Goal: Task Accomplishment & Management: Manage account settings

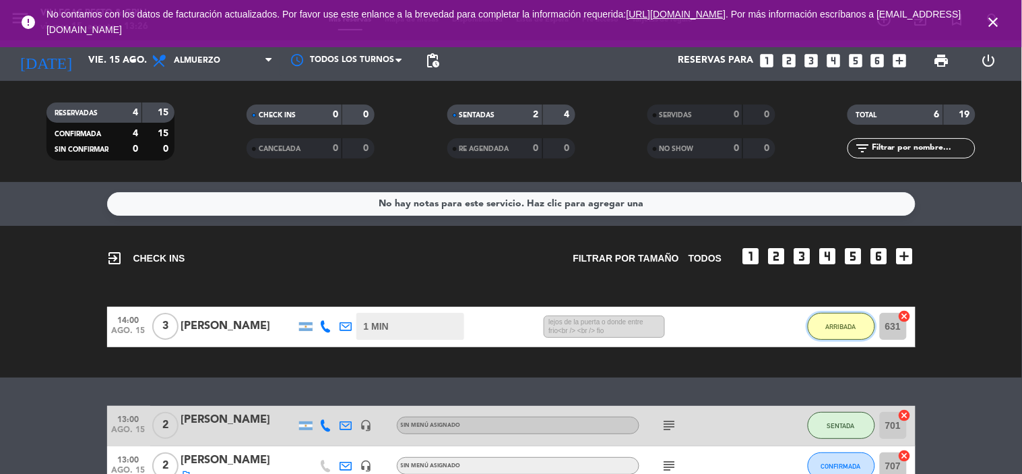
click at [830, 333] on button "ARRIBADA" at bounding box center [841, 326] width 67 height 27
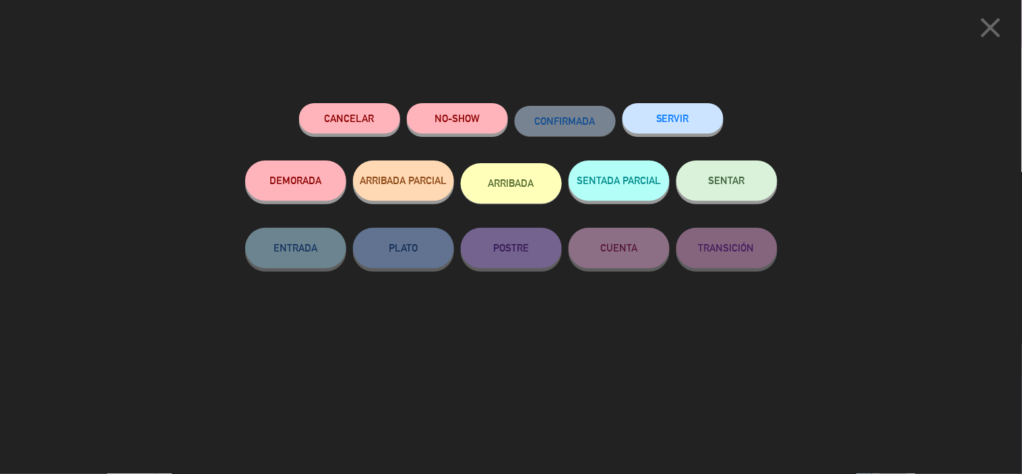
click at [332, 175] on button "DEMORADA" at bounding box center [295, 180] width 101 height 40
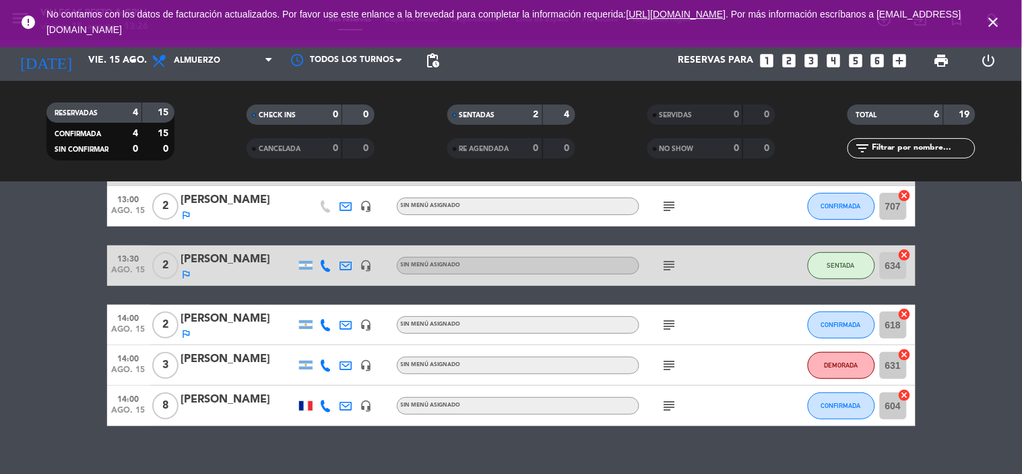
scroll to position [117, 0]
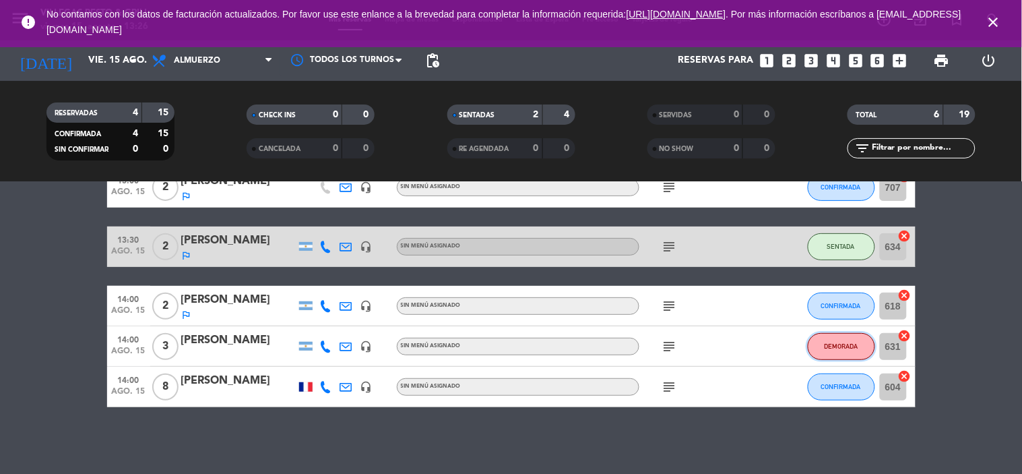
click at [819, 350] on button "DEMORADA" at bounding box center [841, 346] width 67 height 27
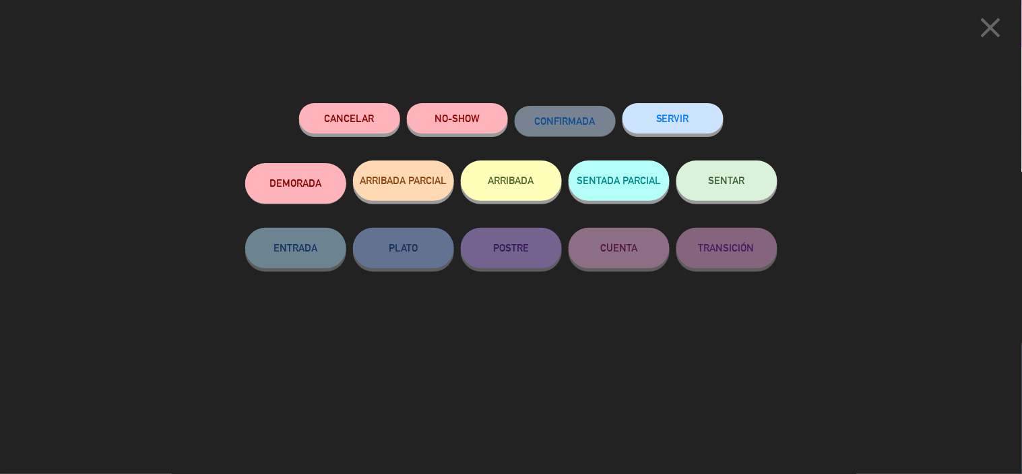
click at [995, 24] on icon "close" at bounding box center [991, 28] width 34 height 34
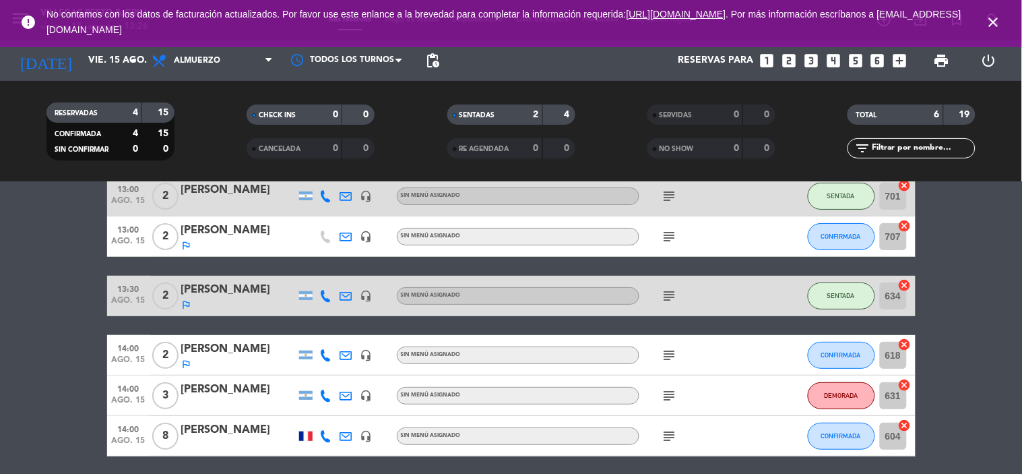
scroll to position [42, 0]
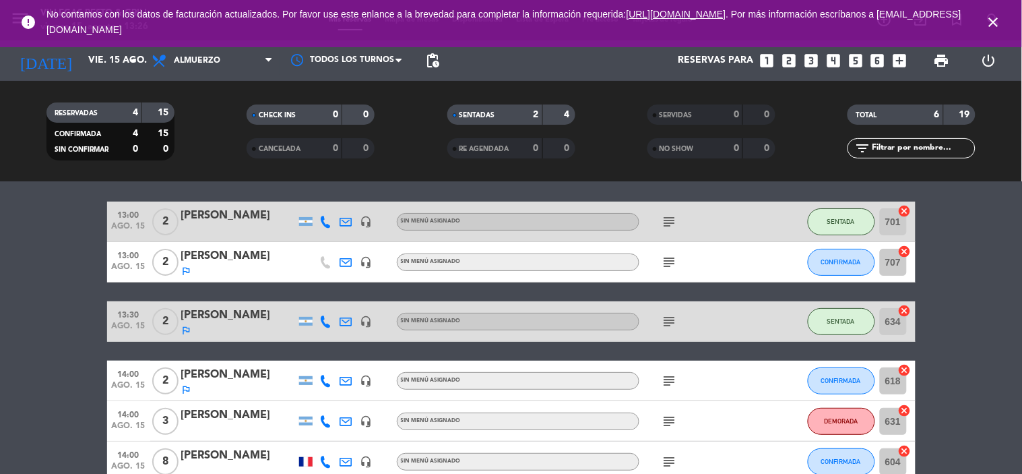
click at [671, 423] on icon "subject" at bounding box center [669, 421] width 16 height 16
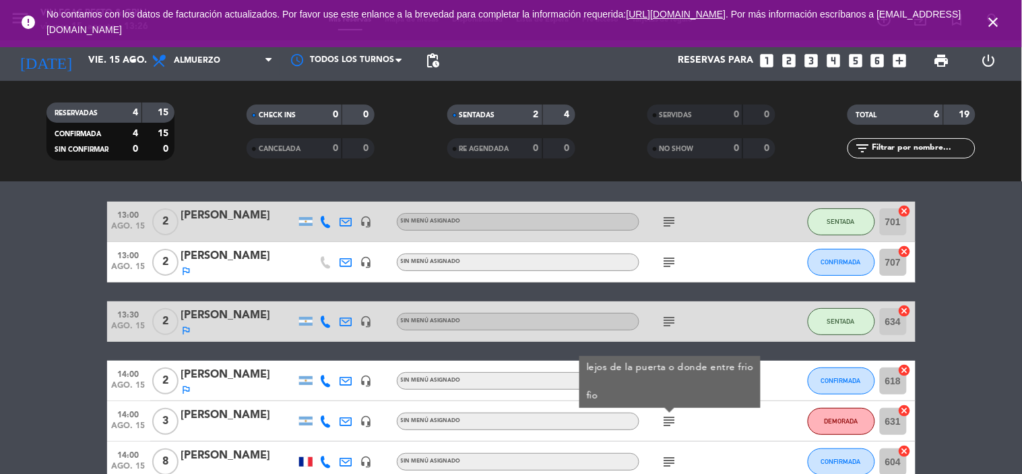
click at [973, 365] on bookings-row "13:00 [DATE] 2 [PERSON_NAME] headset_mic Sin menú asignado subject SENTADA 701 …" at bounding box center [511, 341] width 1022 height 280
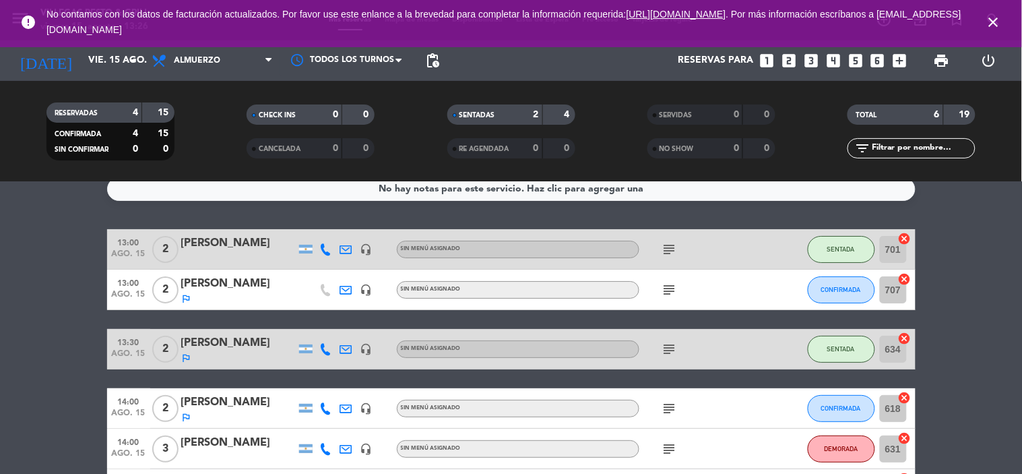
scroll to position [0, 0]
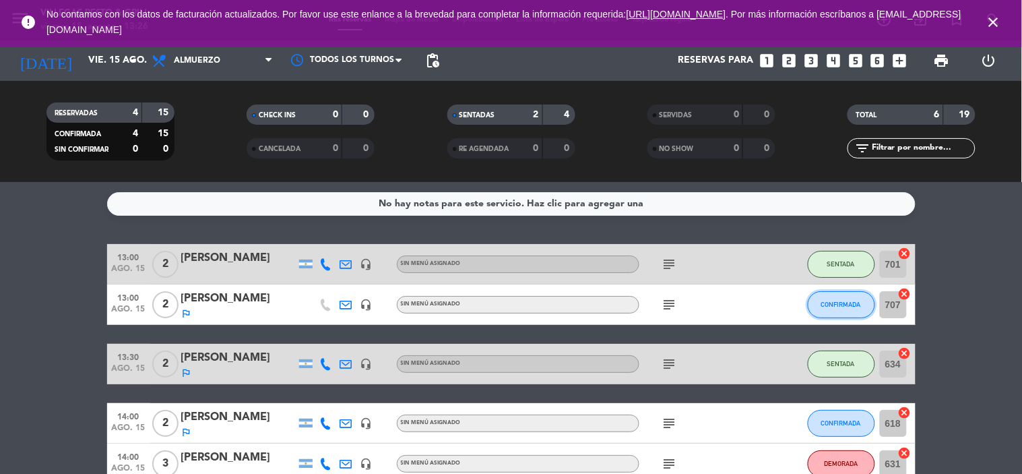
click at [839, 304] on span "CONFIRMADA" at bounding box center [841, 303] width 40 height 7
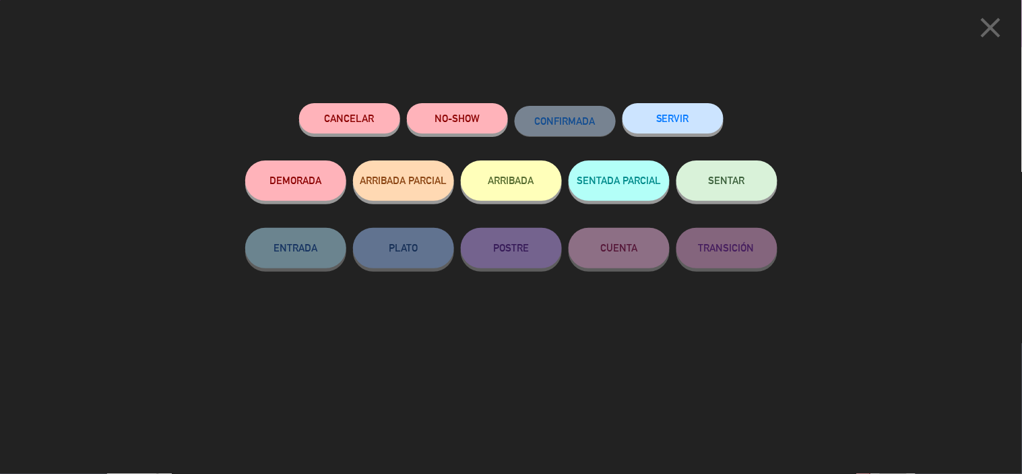
click at [463, 121] on button "NO-SHOW" at bounding box center [457, 118] width 101 height 30
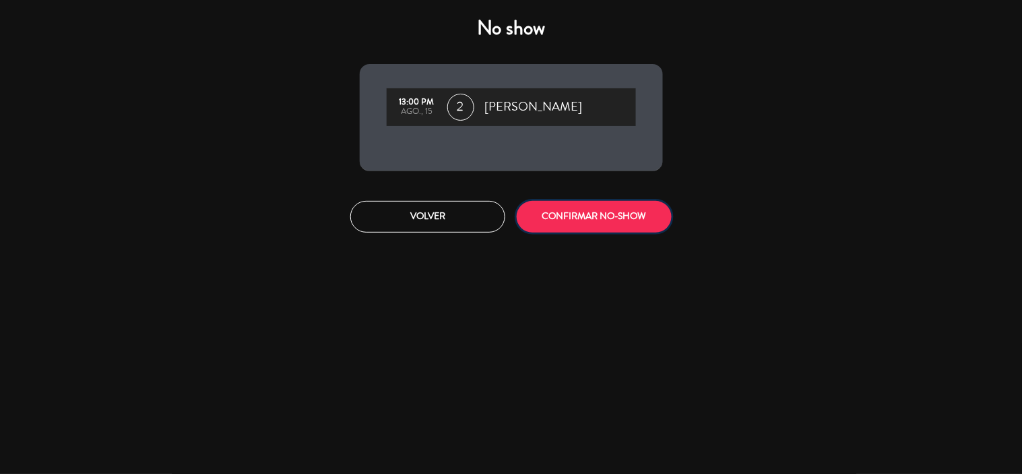
click at [635, 223] on button "CONFIRMAR NO-SHOW" at bounding box center [594, 217] width 155 height 32
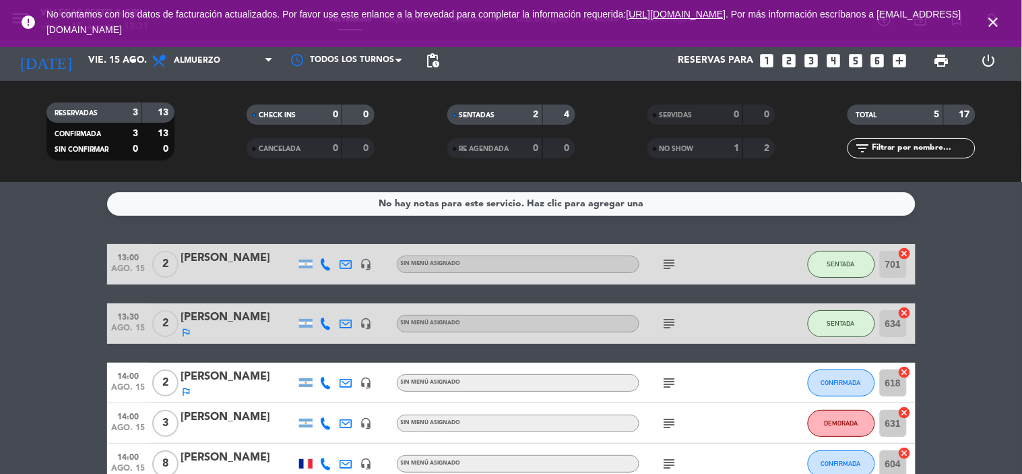
click at [688, 143] on div "NO SHOW" at bounding box center [682, 148] width 62 height 15
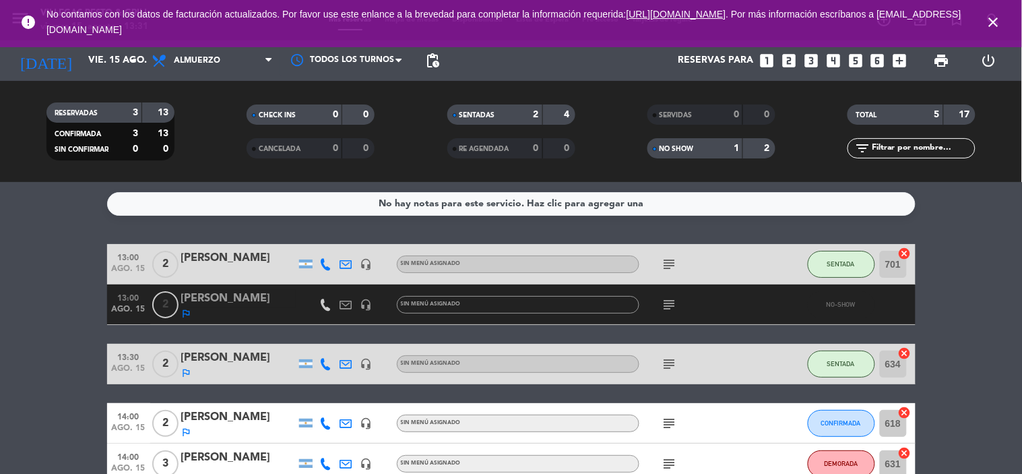
click at [692, 146] on span "NO SHOW" at bounding box center [676, 148] width 34 height 7
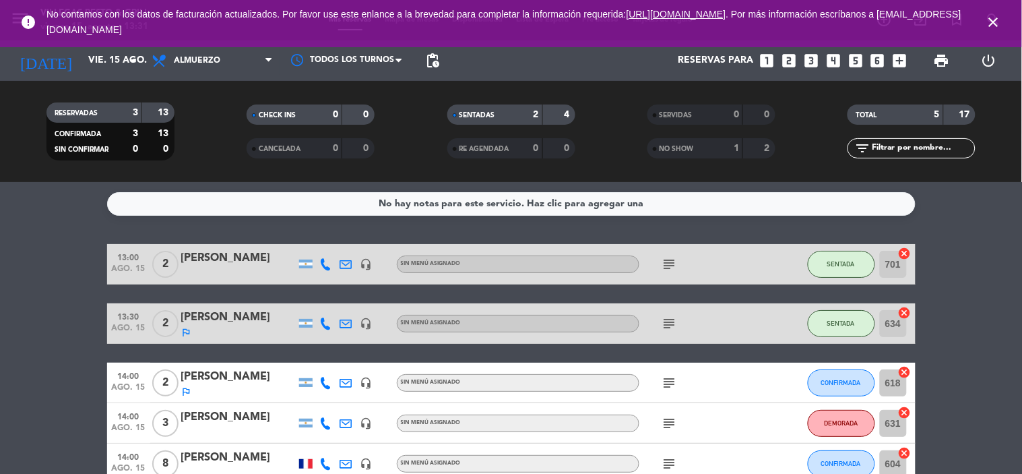
click at [670, 322] on icon "subject" at bounding box center [669, 323] width 16 height 16
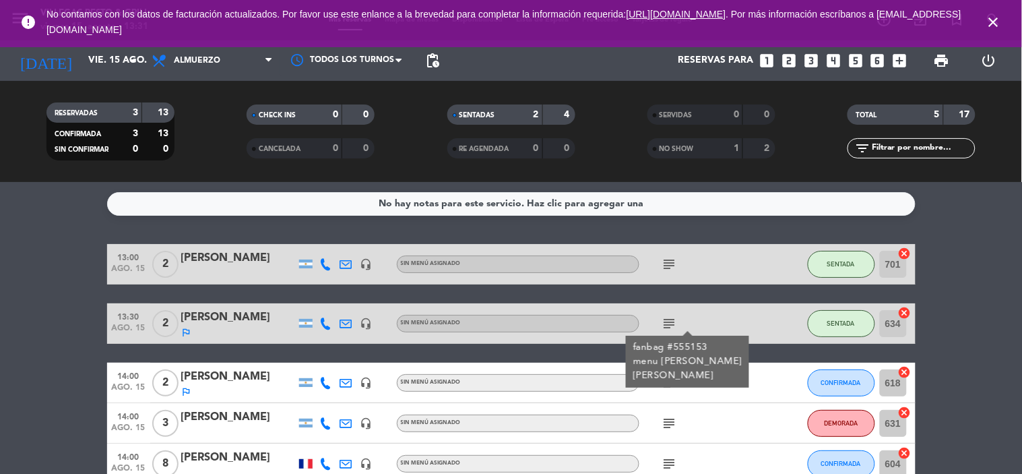
drag, startPoint x: 1021, startPoint y: 329, endPoint x: 1002, endPoint y: 331, distance: 19.0
click at [1014, 330] on bookings-row "13:00 [DATE] 2 [PERSON_NAME] headset_mic Sin menú asignado subject SENTADA 701 …" at bounding box center [511, 364] width 1022 height 240
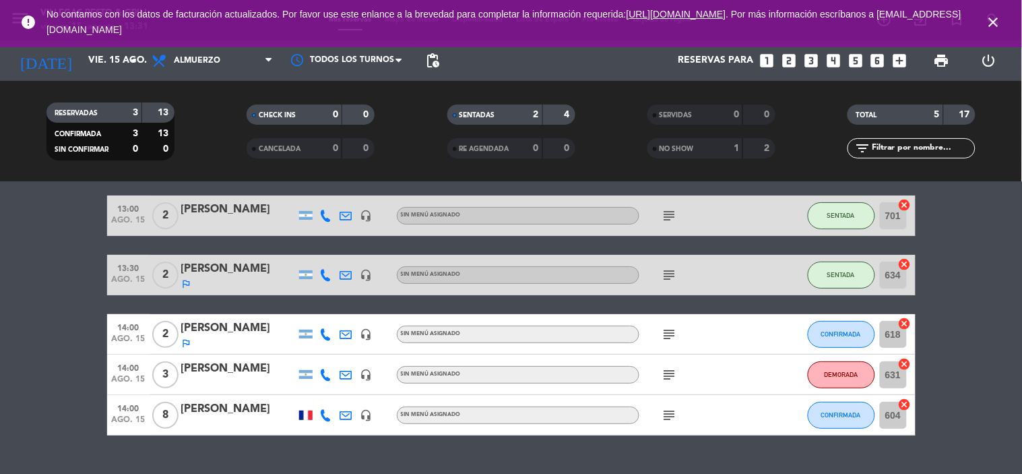
scroll to position [77, 0]
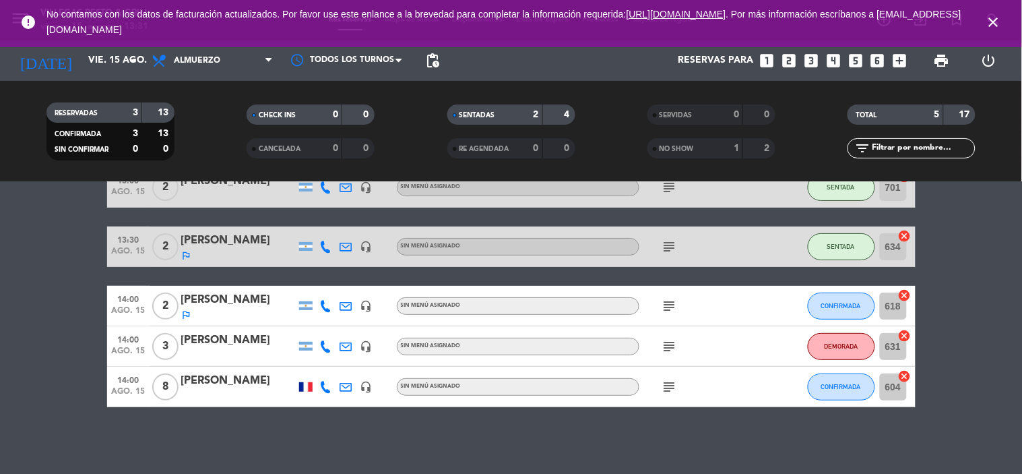
click at [663, 298] on icon "subject" at bounding box center [669, 306] width 16 height 16
click at [669, 301] on icon "subject" at bounding box center [669, 306] width 16 height 16
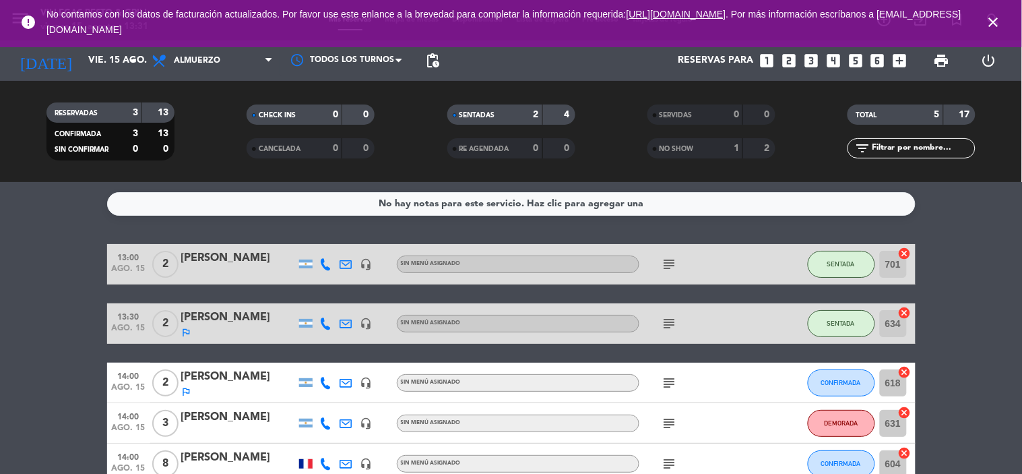
click at [669, 415] on icon "subject" at bounding box center [669, 423] width 16 height 16
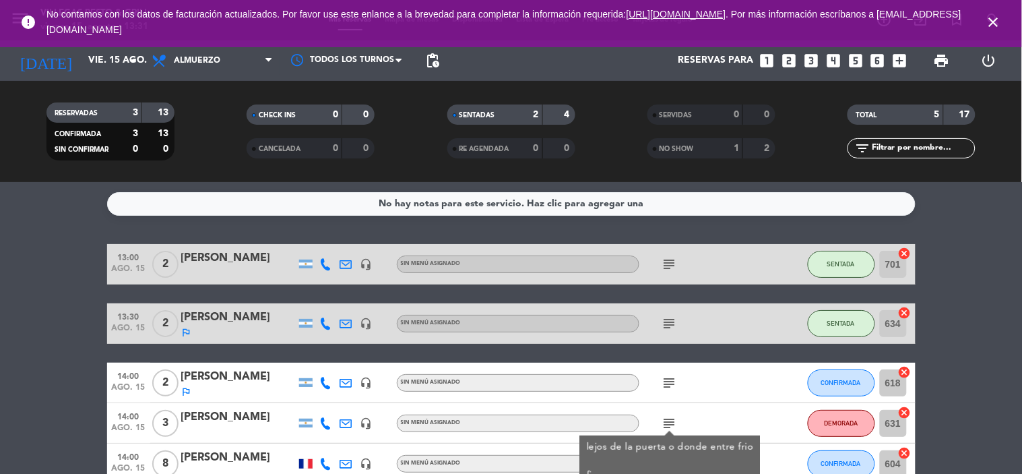
click at [998, 354] on bookings-row "13:00 [DATE] 2 [PERSON_NAME] headset_mic Sin menú asignado subject SENTADA 701 …" at bounding box center [511, 364] width 1022 height 240
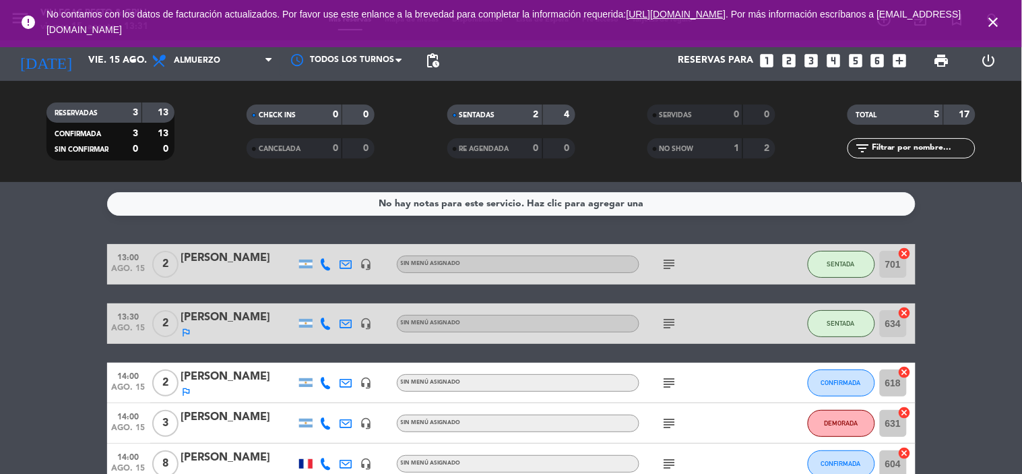
click at [992, 24] on icon "close" at bounding box center [993, 22] width 16 height 16
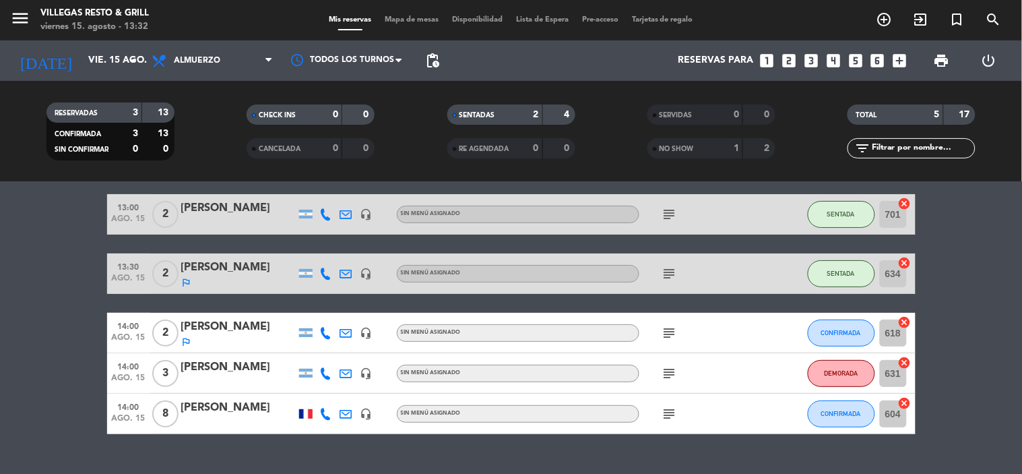
scroll to position [75, 0]
